Goal: Book appointment/travel/reservation

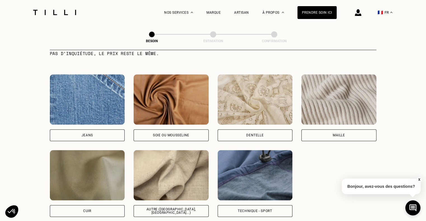
scroll to position [584, 0]
click at [193, 208] on div "Autre ([GEOGRAPHIC_DATA], [GEOGRAPHIC_DATA]...)" at bounding box center [170, 211] width 75 height 12
select select "FR"
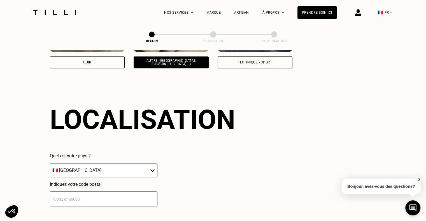
scroll to position [752, 0]
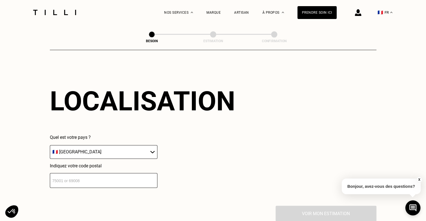
click at [133, 173] on input "number" at bounding box center [103, 180] width 107 height 15
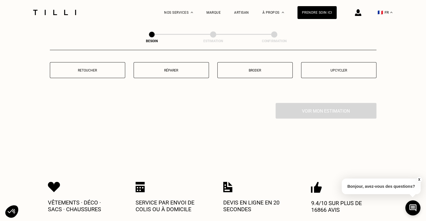
scroll to position [960, 0]
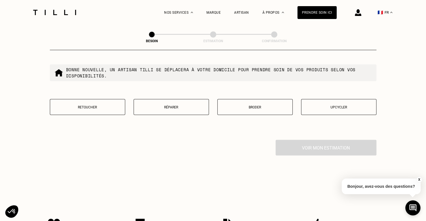
type input "75018"
click at [92, 107] on button "Retoucher" at bounding box center [87, 107] width 75 height 16
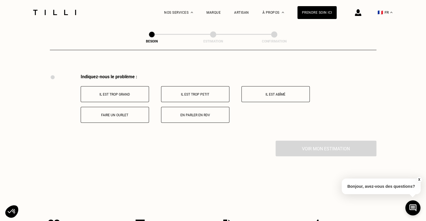
scroll to position [1035, 0]
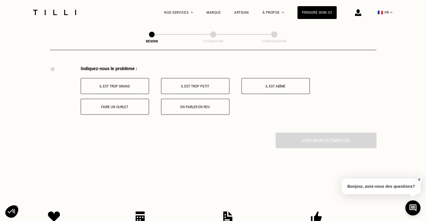
click at [143, 85] on button "Il est trop grand" at bounding box center [115, 86] width 68 height 16
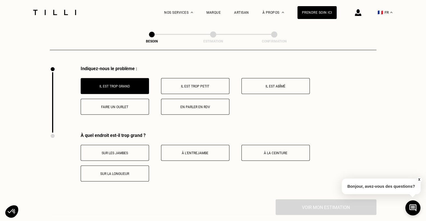
click at [124, 108] on button "Faire un ourlet" at bounding box center [115, 107] width 68 height 16
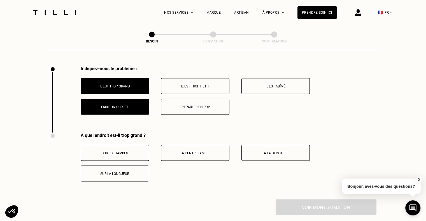
click at [124, 108] on div "Indiquez-nous le problème : Il est trop grand Il est trop petit Il est abîmé Fa…" at bounding box center [213, 99] width 326 height 67
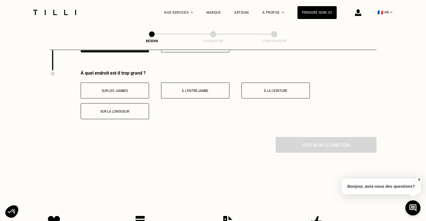
scroll to position [1101, 0]
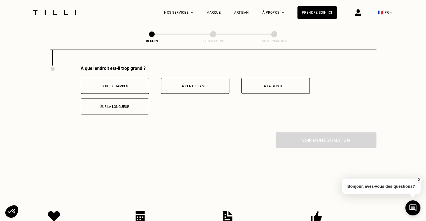
click at [128, 105] on p "Sur la longueur" at bounding box center [115, 107] width 62 height 4
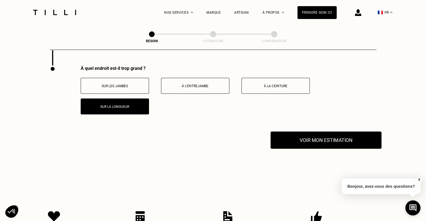
click at [324, 143] on button "Voir mon estimation" at bounding box center [325, 140] width 111 height 17
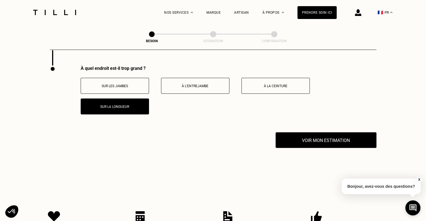
click at [209, 127] on div "À quel endroit est-il trop grand ? Sur les jambes À l’entrejambe À la ceinture …" at bounding box center [213, 99] width 326 height 67
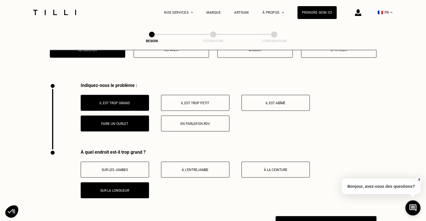
scroll to position [1033, 0]
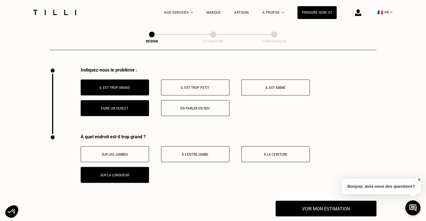
click at [136, 87] on button "Il est trop grand" at bounding box center [115, 87] width 68 height 16
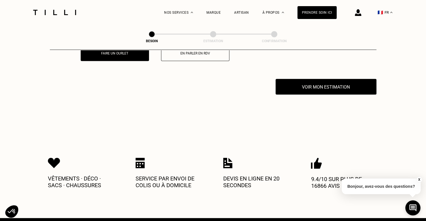
scroll to position [1101, 0]
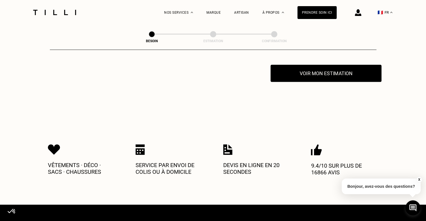
click at [316, 76] on button "Voir mon estimation" at bounding box center [325, 73] width 111 height 17
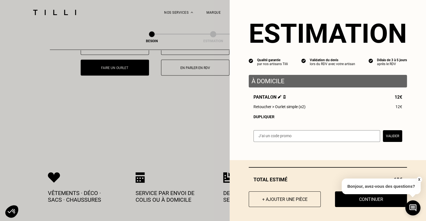
scroll to position [1074, 0]
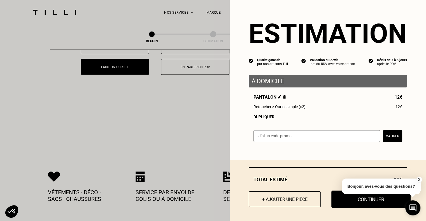
click at [346, 200] on button "Continuer" at bounding box center [370, 199] width 79 height 17
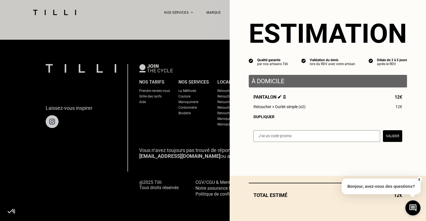
scroll to position [345, 0]
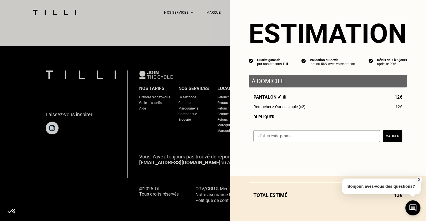
select select "FR"
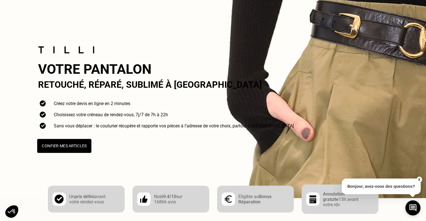
click at [80, 145] on button "Confier mes articles" at bounding box center [64, 146] width 54 height 14
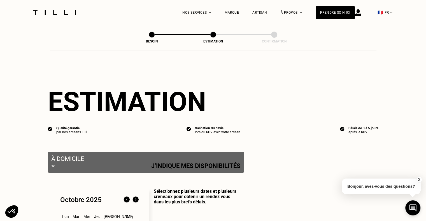
select select "FR"
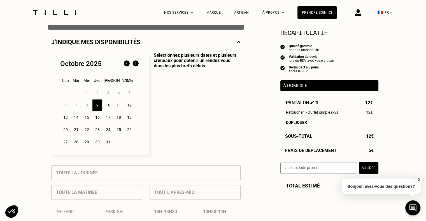
scroll to position [119, 0]
